Goal: Task Accomplishment & Management: Manage account settings

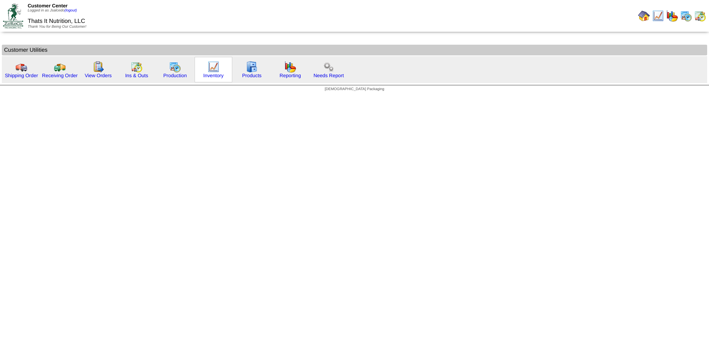
click at [210, 68] on img at bounding box center [213, 67] width 12 height 12
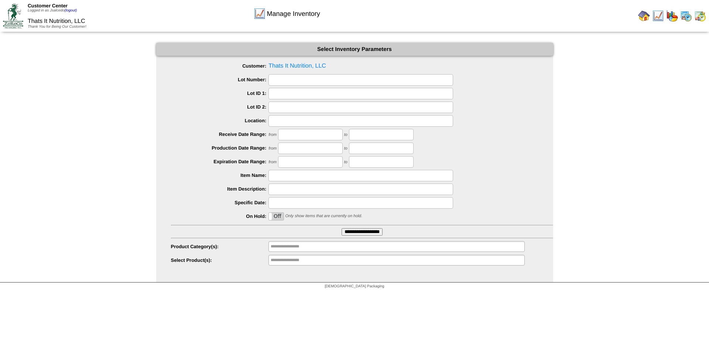
click at [358, 233] on input "**********" at bounding box center [361, 231] width 41 height 7
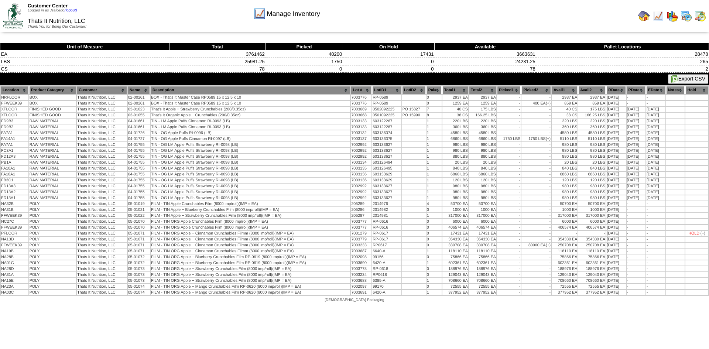
click at [689, 78] on button "Export CSV" at bounding box center [688, 79] width 40 height 10
click at [643, 17] on img at bounding box center [644, 16] width 12 height 12
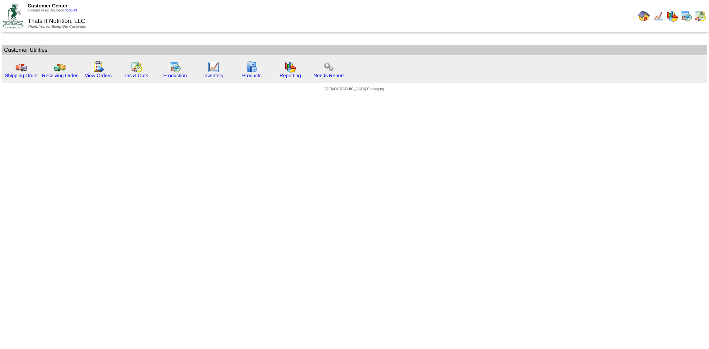
click at [699, 17] on img at bounding box center [700, 16] width 12 height 12
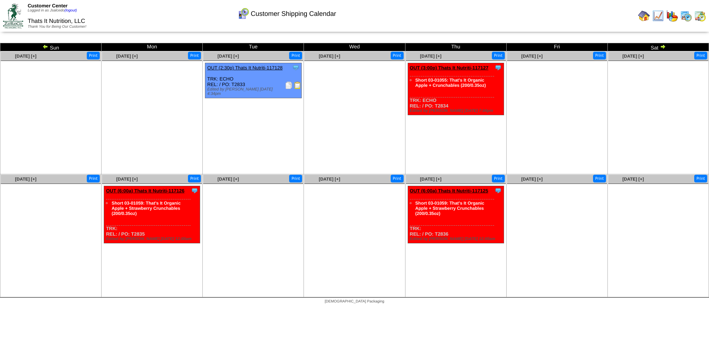
click at [45, 42] on div at bounding box center [354, 21] width 709 height 43
click at [43, 47] on img at bounding box center [45, 47] width 6 height 6
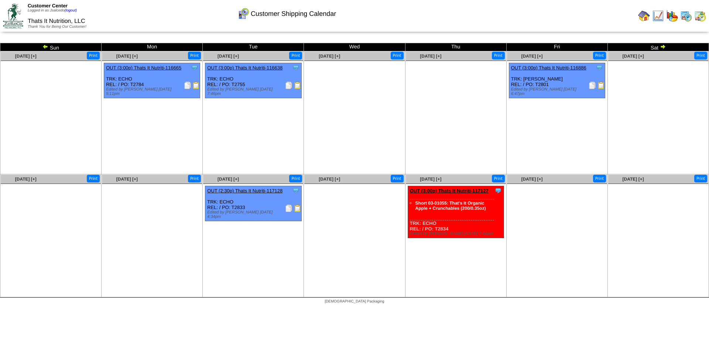
click at [43, 47] on img at bounding box center [45, 47] width 6 height 6
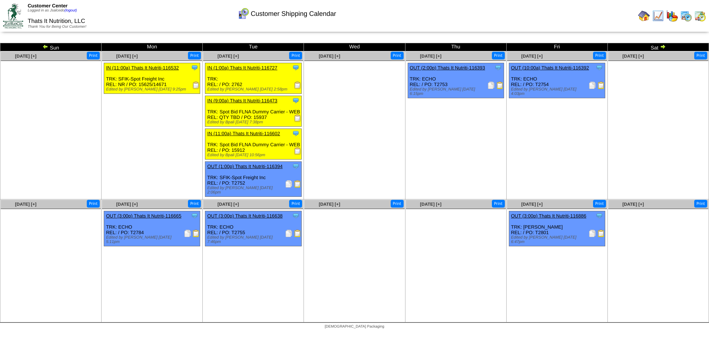
click at [43, 47] on img at bounding box center [45, 47] width 6 height 6
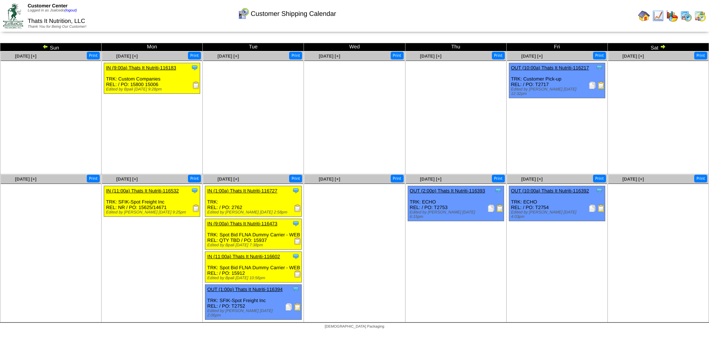
click at [43, 47] on img at bounding box center [45, 47] width 6 height 6
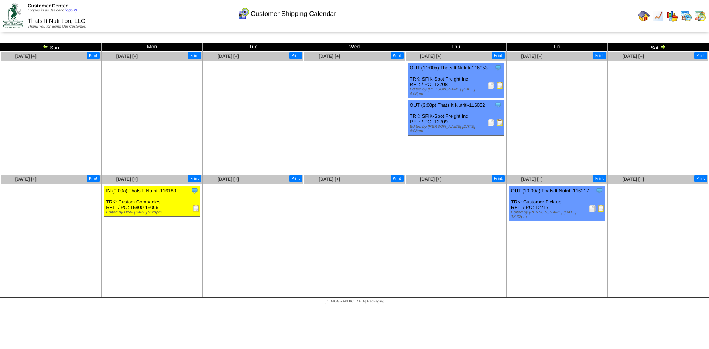
click at [488, 86] on img at bounding box center [490, 85] width 7 height 7
click at [481, 117] on div "Clone Item OUT (3:00p) Thats It Nutriti-116052 Thats It Nutrition, LLC Schedule…" at bounding box center [455, 117] width 96 height 35
click at [492, 119] on img at bounding box center [490, 122] width 7 height 7
click at [591, 209] on img at bounding box center [591, 207] width 7 height 7
